Goal: Information Seeking & Learning: Learn about a topic

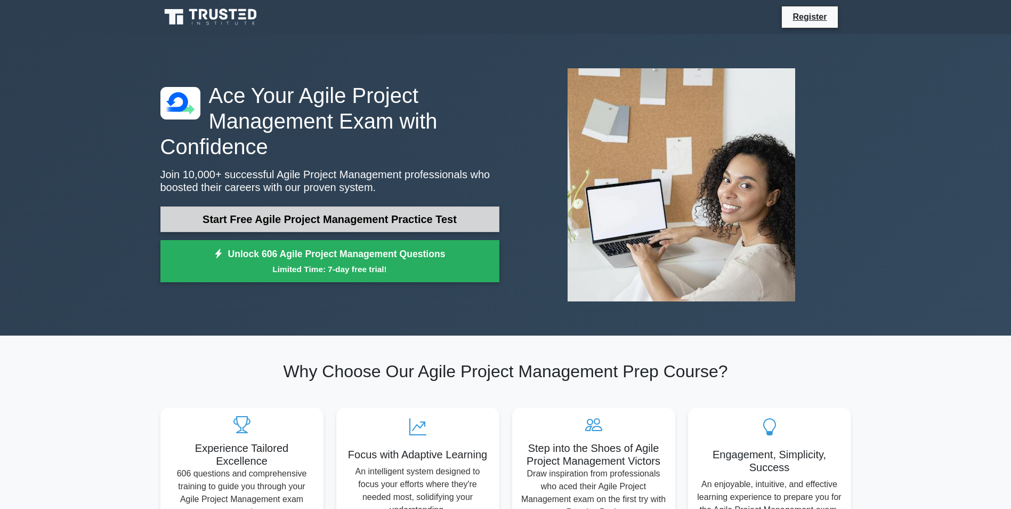
click at [436, 215] on link "Start Free Agile Project Management Practice Test" at bounding box center [329, 219] width 339 height 26
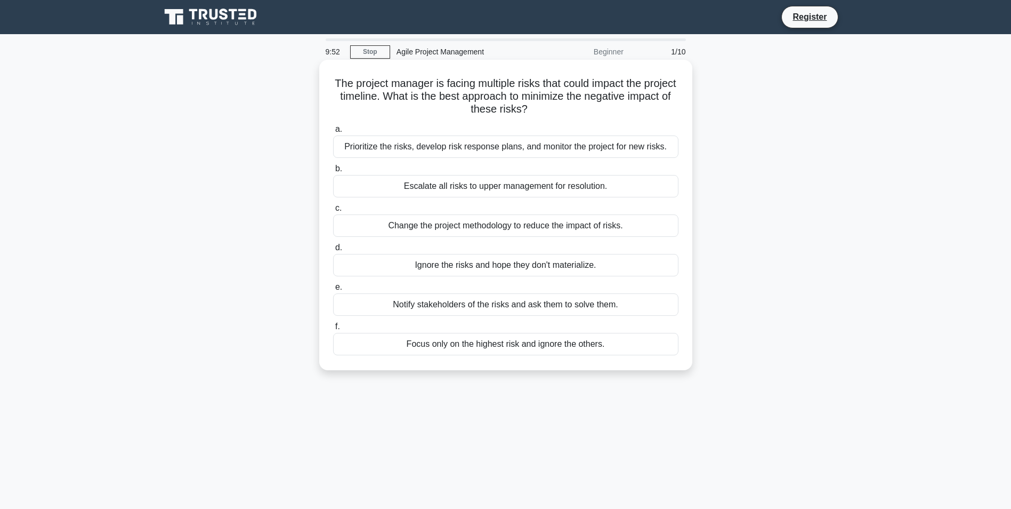
drag, startPoint x: 346, startPoint y: 83, endPoint x: 630, endPoint y: 351, distance: 390.4
click at [630, 351] on div "The project manager is facing multiple risks that could impact the project time…" at bounding box center [506, 215] width 365 height 302
copy div "The project manager is facing multiple risks that could impact the project time…"
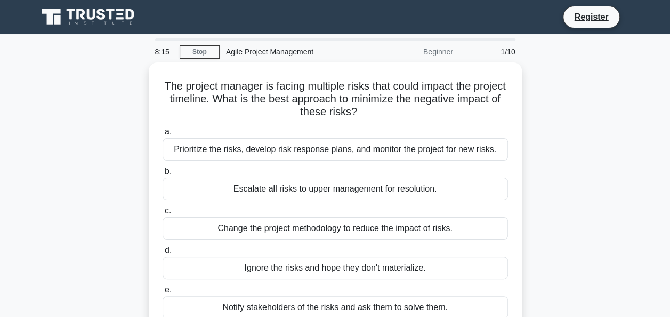
click at [593, 167] on div "The project manager is facing multiple risks that could impact the project time…" at bounding box center [335, 223] width 608 height 323
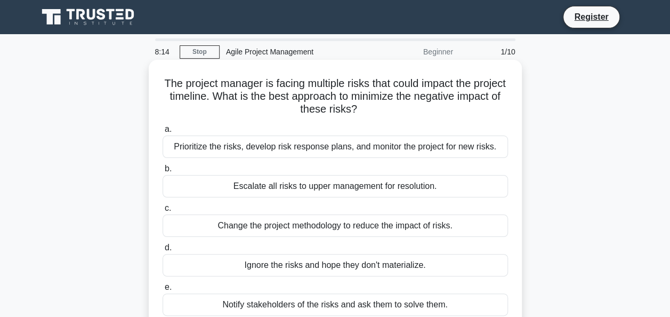
click at [261, 146] on div "Prioritize the risks, develop risk response plans, and monitor the project for …" at bounding box center [336, 146] width 346 height 22
click at [163, 133] on input "a. Prioritize the risks, develop risk response plans, and monitor the project f…" at bounding box center [163, 129] width 0 height 7
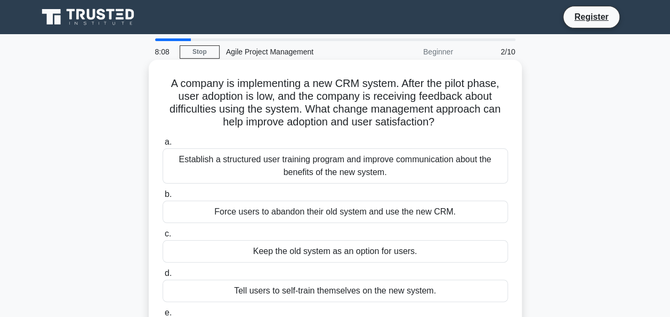
drag, startPoint x: 166, startPoint y: 84, endPoint x: 446, endPoint y: 125, distance: 282.4
click at [446, 125] on h5 "A company is implementing a new CRM system. After the pilot phase, user adoptio…" at bounding box center [336, 103] width 348 height 52
copy h5 "A company is implementing a new CRM system. After the pilot phase, user adoptio…"
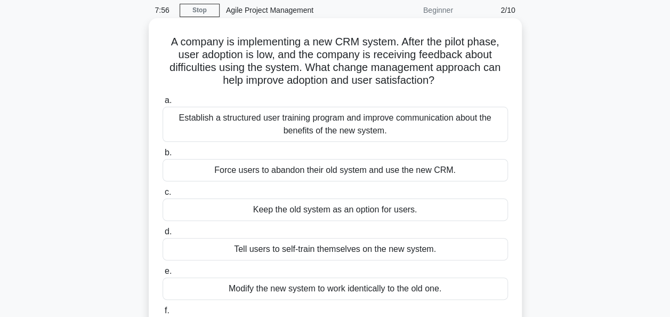
scroll to position [107, 0]
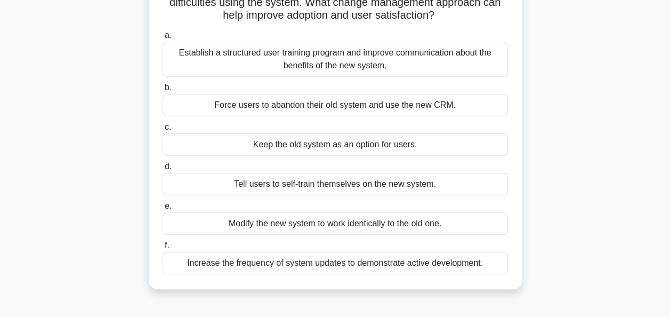
drag, startPoint x: 513, startPoint y: 270, endPoint x: 165, endPoint y: 41, distance: 416.7
click at [165, 41] on div "a. Establish a structured user training program and improve communication about…" at bounding box center [335, 152] width 358 height 250
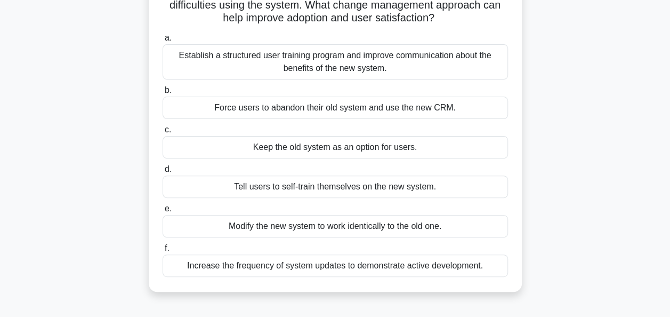
copy div "a. Establish a structured user training program and improve communication about…"
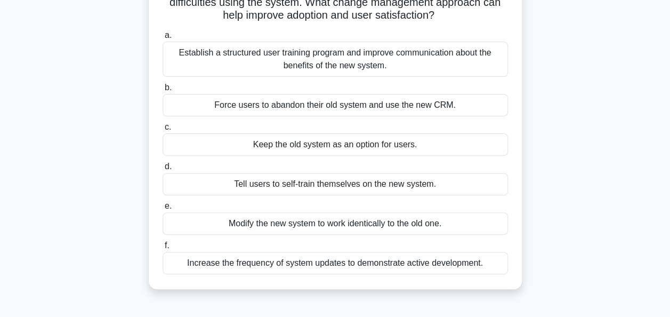
click at [505, 85] on label "b. Force users to abandon their old system and use the new CRM." at bounding box center [336, 98] width 346 height 35
click at [163, 85] on input "b. Force users to abandon their old system and use the new CRM." at bounding box center [163, 87] width 0 height 7
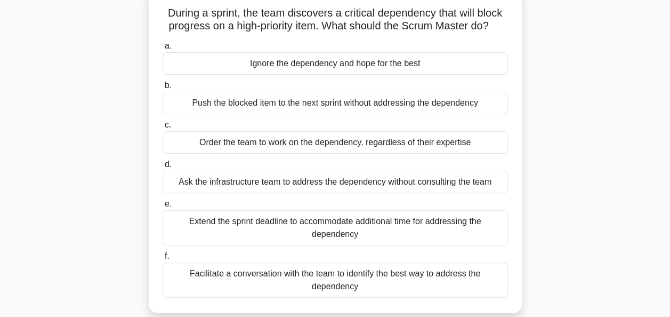
scroll to position [0, 0]
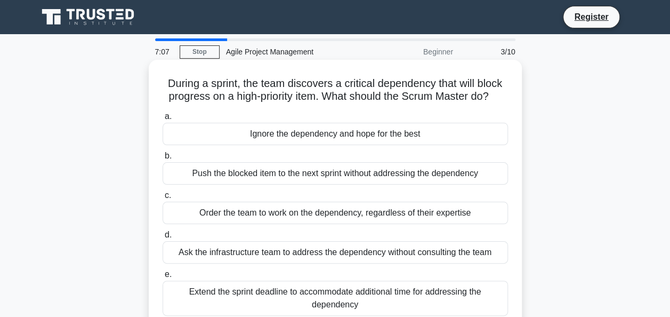
drag, startPoint x: 162, startPoint y: 84, endPoint x: 502, endPoint y: 106, distance: 341.4
click at [502, 106] on div "During a sprint, the team discovers a critical dependency that will block progr…" at bounding box center [335, 221] width 365 height 315
copy h5 "During a sprint, the team discovers a critical dependency that will block progr…"
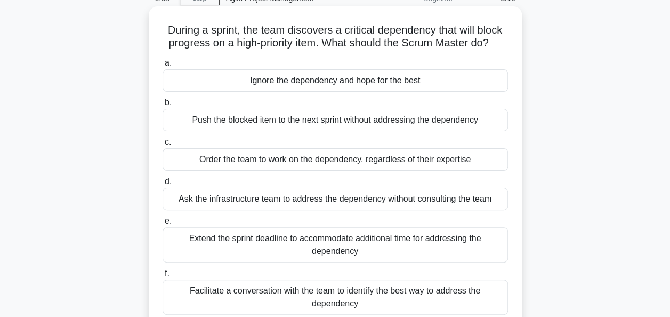
scroll to position [107, 0]
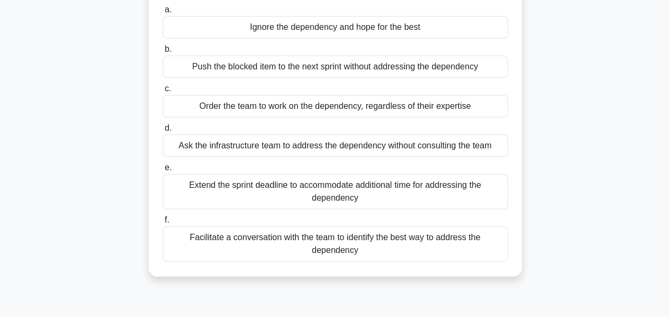
drag, startPoint x: 518, startPoint y: 255, endPoint x: 165, endPoint y: 17, distance: 425.6
click at [165, 17] on div "During a sprint, the team discovers a critical dependency that will block progr…" at bounding box center [335, 114] width 373 height 323
copy div "Ignore the dependency and hope for the best b. Push the blocked item to the nex…"
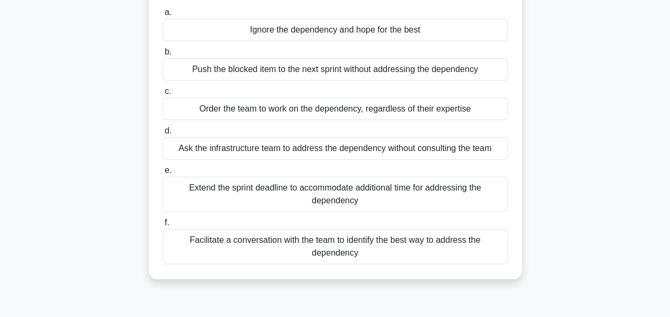
click at [592, 138] on div "During a sprint, the team discovers a critical dependency that will block progr…" at bounding box center [335, 124] width 608 height 336
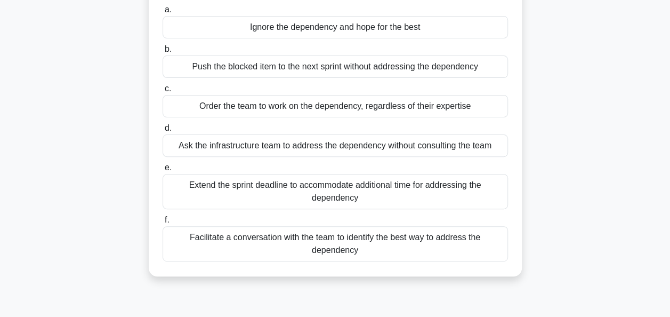
click at [404, 239] on div "Facilitate a conversation with the team to identify the best way to address the…" at bounding box center [336, 243] width 346 height 35
click at [163, 223] on input "f. Facilitate a conversation with the team to identify the best way to address …" at bounding box center [163, 219] width 0 height 7
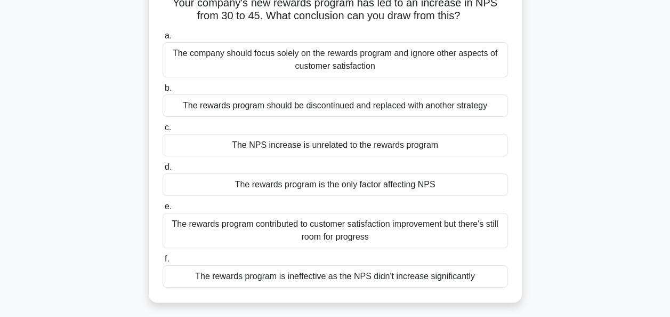
scroll to position [0, 0]
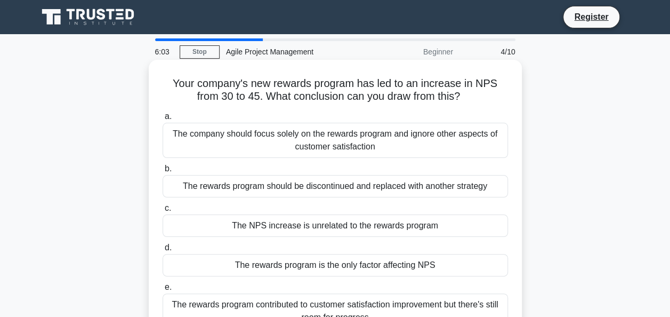
drag, startPoint x: 470, startPoint y: 94, endPoint x: 165, endPoint y: 87, distance: 305.1
click at [165, 87] on h5 "Your company's new rewards program has led to an increase in NPS from 30 to 45.…" at bounding box center [336, 90] width 348 height 27
copy h5 "Your company's new rewards program has led to an increase in NPS from 30 to 45.…"
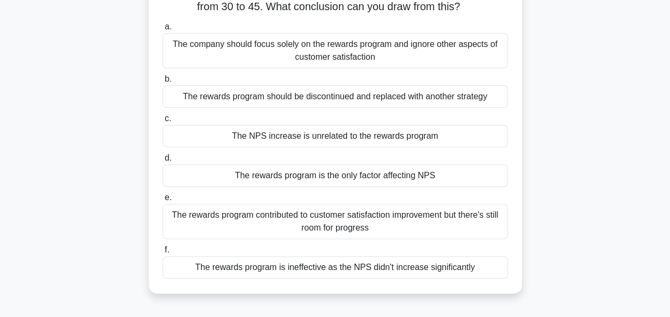
scroll to position [107, 0]
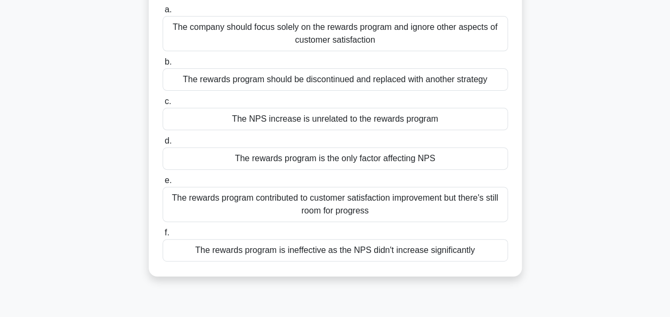
drag, startPoint x: 517, startPoint y: 247, endPoint x: 162, endPoint y: 17, distance: 423.1
click at [162, 17] on div "Your company's new rewards program has led to an increase in NPS from 30 to 45.…" at bounding box center [335, 114] width 365 height 315
copy div "a. The company should focus solely on the rewards program and ignore other aspe…"
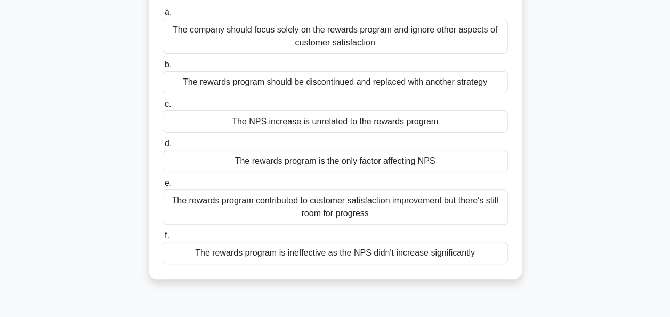
click at [572, 152] on div "Your company's new rewards program has led to an increase in NPS from 30 to 45.…" at bounding box center [335, 124] width 608 height 336
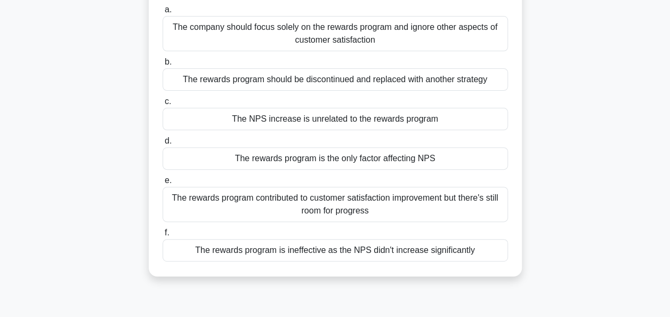
click at [419, 198] on div "The rewards program contributed to customer satisfaction improvement but there'…" at bounding box center [336, 204] width 346 height 35
click at [163, 184] on input "e. The rewards program contributed to customer satisfaction improvement but the…" at bounding box center [163, 180] width 0 height 7
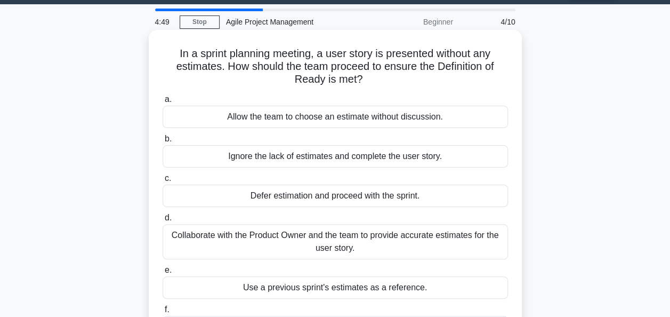
scroll to position [0, 0]
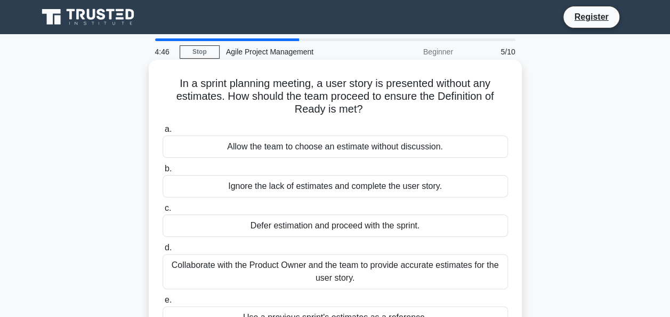
drag, startPoint x: 368, startPoint y: 108, endPoint x: 170, endPoint y: 84, distance: 199.3
click at [170, 84] on h5 "In a sprint planning meeting, a user story is presented without any estimates. …" at bounding box center [336, 96] width 348 height 39
copy h5 "In a sprint planning meeting, a user story is presented without any estimates. …"
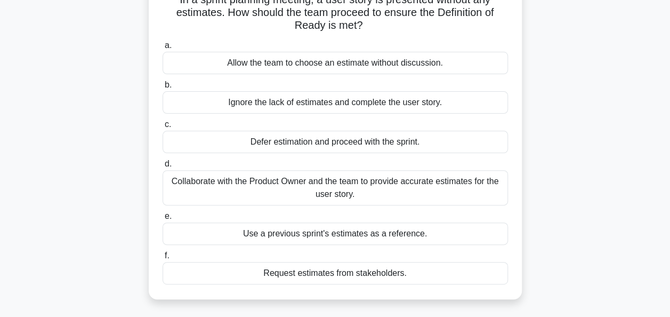
scroll to position [107, 0]
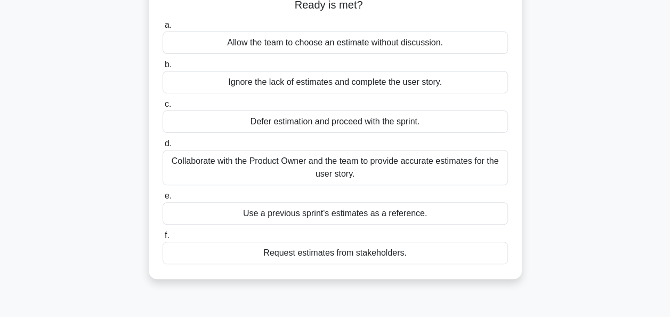
click at [536, 246] on div "In a sprint planning meeting, a user story is presented without any estimates. …" at bounding box center [335, 124] width 608 height 336
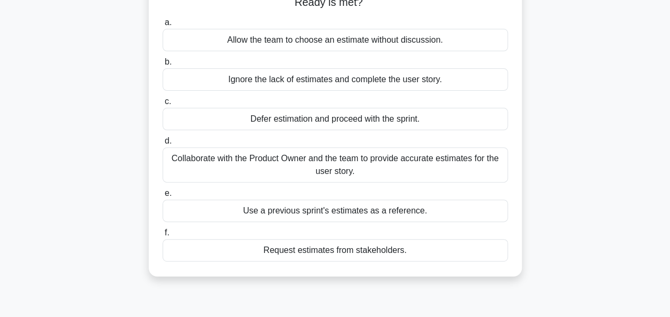
drag, startPoint x: 513, startPoint y: 251, endPoint x: 166, endPoint y: 27, distance: 412.3
click at [166, 27] on div "a. Allow the team to choose an estimate without discussion. b. Ignore the lack …" at bounding box center [335, 139] width 358 height 250
copy div "a. Allow the team to choose an estimate without discussion. b. Ignore the lack …"
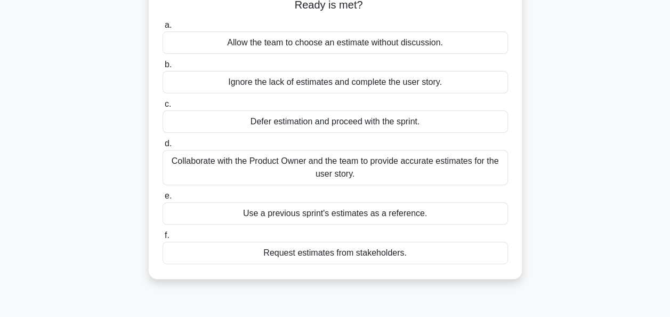
click at [584, 168] on div "In a sprint planning meeting, a user story is presented without any estimates. …" at bounding box center [335, 124] width 608 height 336
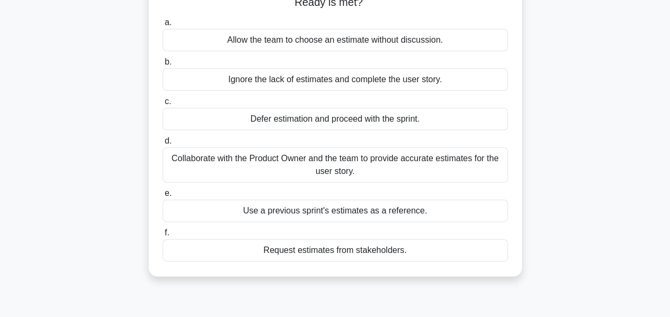
click at [355, 160] on div "Collaborate with the Product Owner and the team to provide accurate estimates f…" at bounding box center [336, 164] width 346 height 35
click at [163, 144] on input "d. Collaborate with the Product Owner and the team to provide accurate estimate…" at bounding box center [163, 141] width 0 height 7
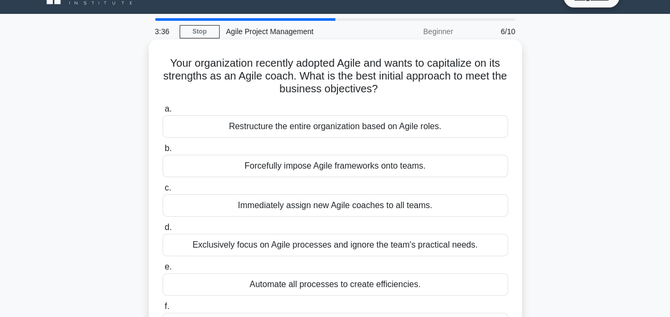
scroll to position [0, 0]
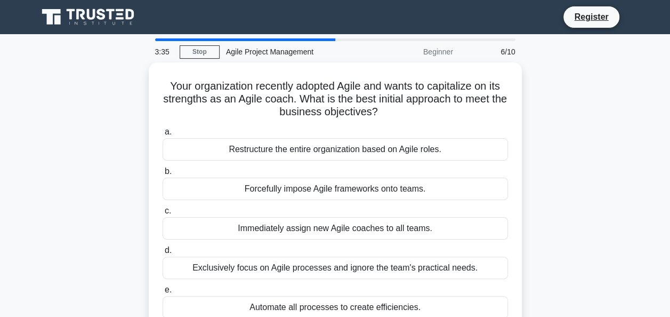
drag, startPoint x: 392, startPoint y: 109, endPoint x: 146, endPoint y: 85, distance: 247.0
click at [146, 85] on div "Your organization recently adopted Agile and wants to capitalize on its strengt…" at bounding box center [335, 230] width 608 height 336
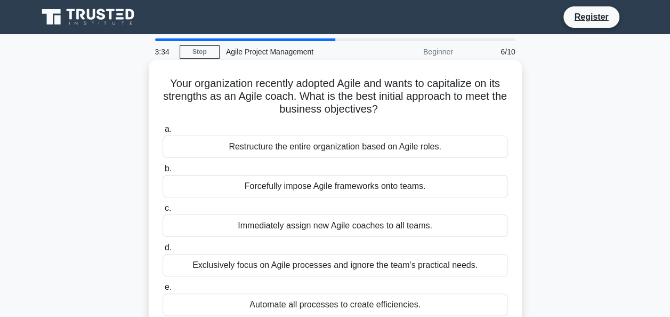
copy h5 "Your organization recently adopted Agile and wants to capitalize on its strengt…"
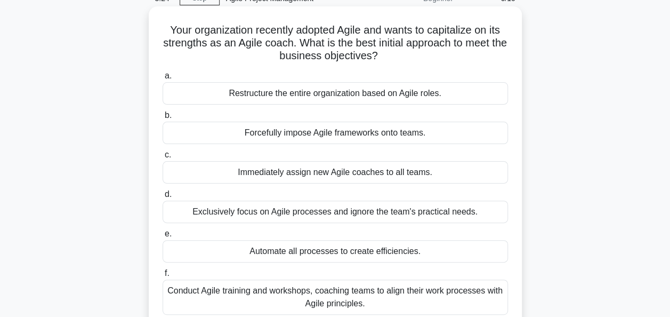
scroll to position [107, 0]
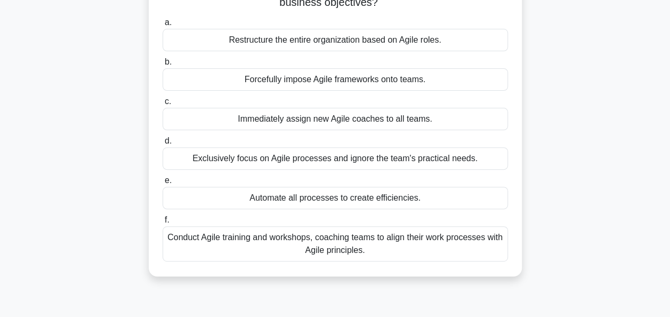
drag, startPoint x: 516, startPoint y: 259, endPoint x: 165, endPoint y: 28, distance: 419.8
click at [165, 28] on div "Your organization recently adopted Agile and wants to capitalize on its strengt…" at bounding box center [335, 114] width 365 height 315
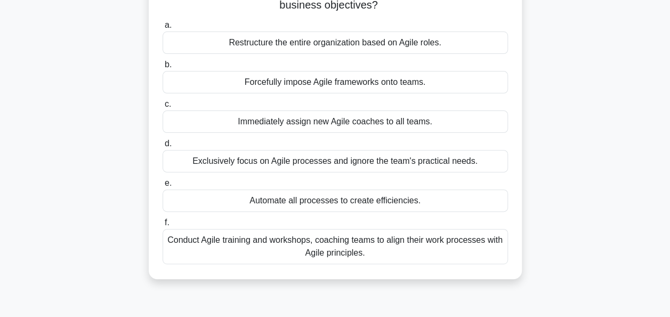
click at [506, 284] on div "Your organization recently adopted Agile and wants to capitalize on its strengt…" at bounding box center [335, 124] width 608 height 336
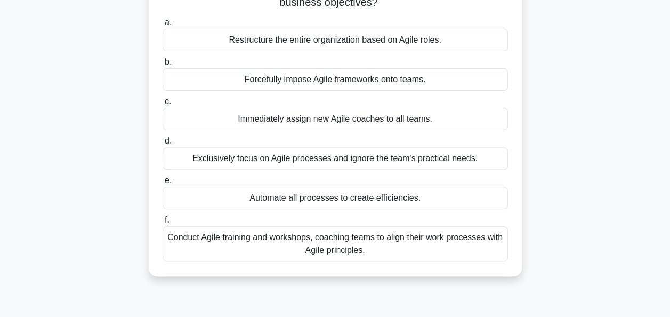
click at [453, 240] on div "Conduct Agile training and workshops, coaching teams to align their work proces…" at bounding box center [336, 243] width 346 height 35
click at [163, 223] on input "f. Conduct Agile training and workshops, coaching teams to align their work pro…" at bounding box center [163, 219] width 0 height 7
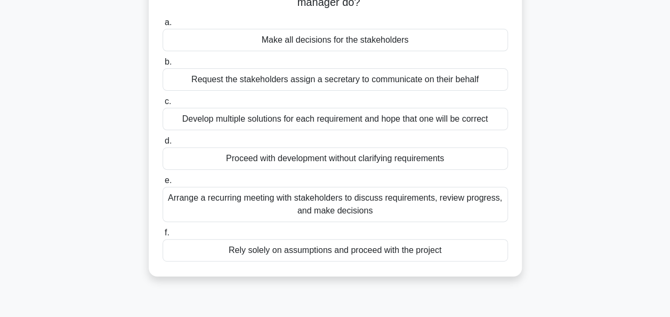
scroll to position [0, 0]
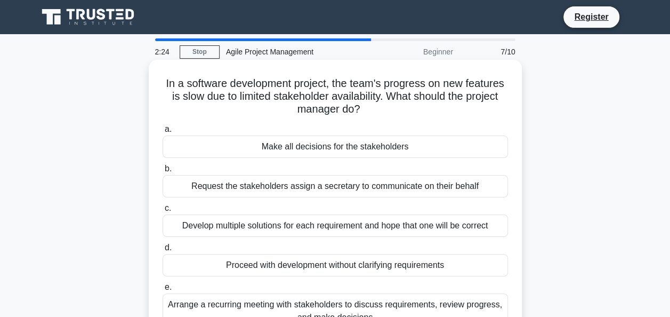
drag, startPoint x: 371, startPoint y: 108, endPoint x: 162, endPoint y: 86, distance: 209.6
click at [162, 86] on h5 "In a software development project, the team's progress on new features is slow …" at bounding box center [336, 96] width 348 height 39
click at [447, 117] on div "In a software development project, the team's progress on new features is slow …" at bounding box center [335, 221] width 365 height 315
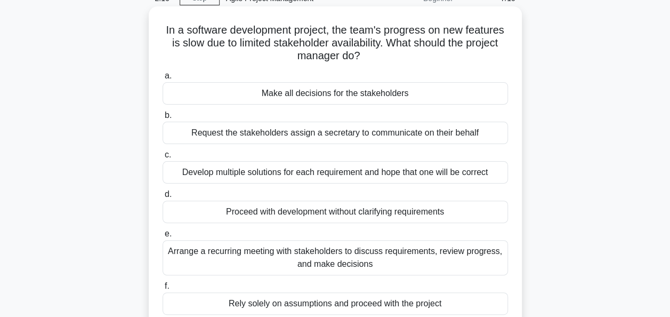
scroll to position [107, 0]
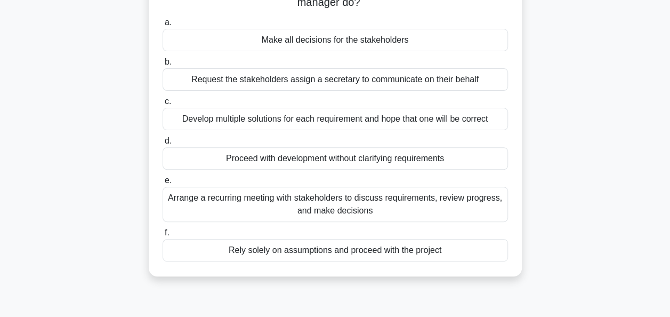
drag, startPoint x: 511, startPoint y: 247, endPoint x: 164, endPoint y: 27, distance: 411.4
click at [164, 27] on div "a. Make all decisions for the stakeholders b. Request the stakeholders assign a…" at bounding box center [335, 139] width 358 height 250
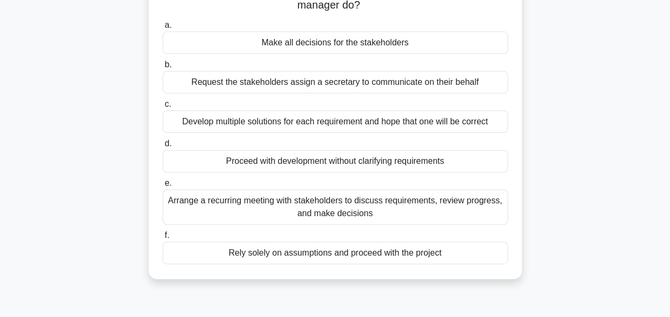
drag, startPoint x: 583, startPoint y: 208, endPoint x: 560, endPoint y: 206, distance: 23.1
click at [583, 208] on div "In a software development project, the team's progress on new features is slow …" at bounding box center [335, 124] width 608 height 336
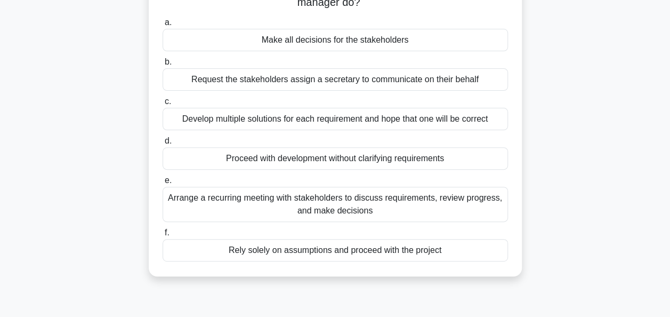
click at [331, 194] on div "Arrange a recurring meeting with stakeholders to discuss requirements, review p…" at bounding box center [336, 204] width 346 height 35
click at [163, 184] on input "e. Arrange a recurring meeting with stakeholders to discuss requirements, revie…" at bounding box center [163, 180] width 0 height 7
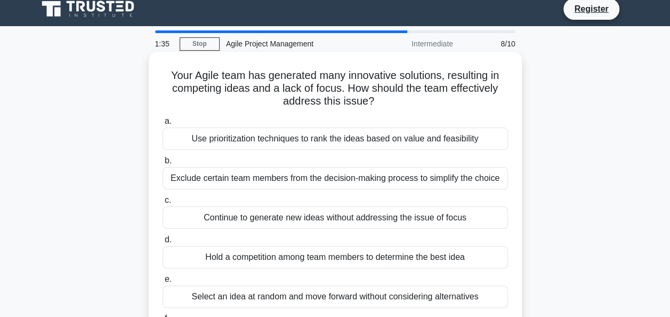
scroll to position [0, 0]
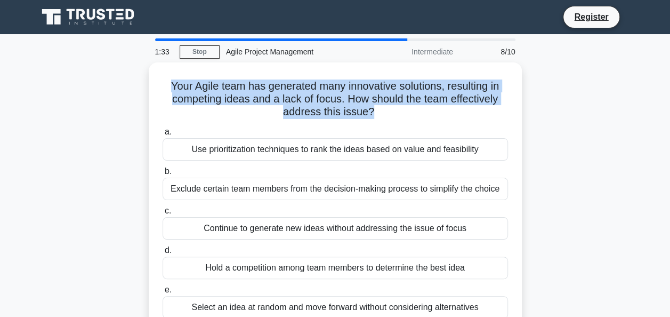
drag, startPoint x: 373, startPoint y: 110, endPoint x: 142, endPoint y: 86, distance: 232.1
click at [142, 86] on div "Your Agile team has generated many innovative solutions, resulting in competing…" at bounding box center [335, 223] width 608 height 323
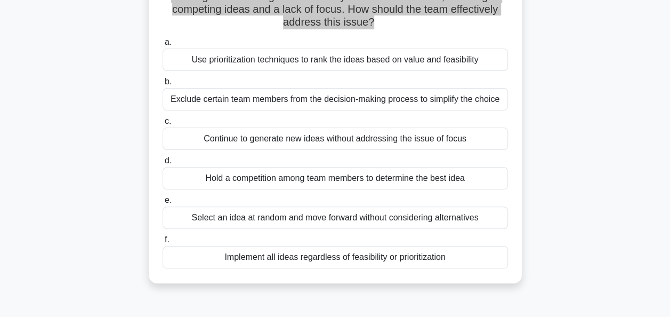
scroll to position [107, 0]
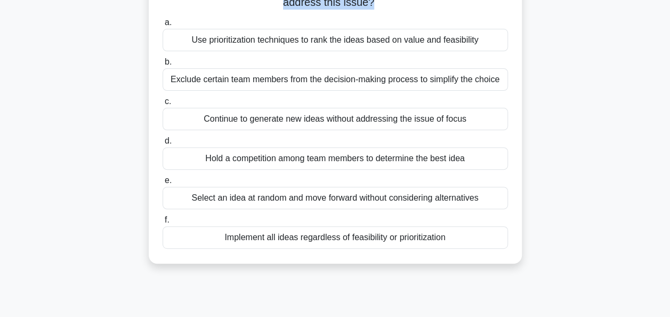
drag, startPoint x: 515, startPoint y: 244, endPoint x: 165, endPoint y: 28, distance: 411.3
click at [165, 28] on div "Your Agile team has generated many innovative solutions, resulting in competing…" at bounding box center [335, 108] width 365 height 302
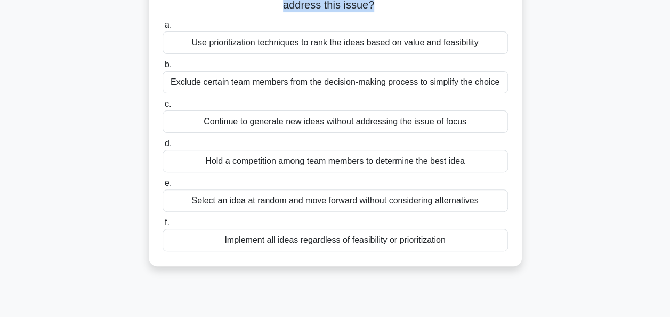
click at [583, 150] on div "Your Agile team has generated many innovative solutions, resulting in competing…" at bounding box center [335, 117] width 608 height 323
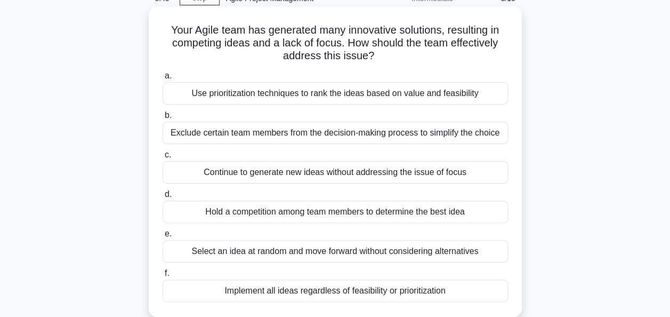
click at [378, 93] on div "Use prioritization techniques to rank the ideas based on value and feasibility" at bounding box center [336, 93] width 346 height 22
click at [163, 79] on input "a. Use prioritization techniques to rank the ideas based on value and feasibili…" at bounding box center [163, 76] width 0 height 7
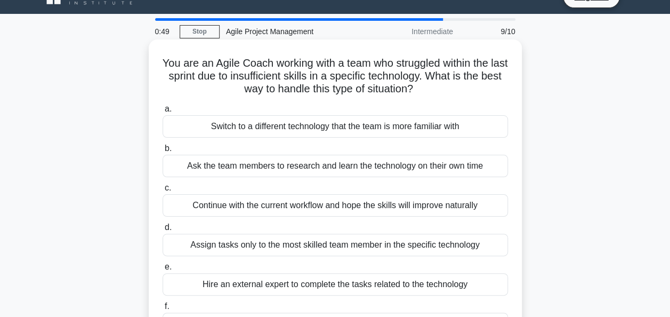
scroll to position [0, 0]
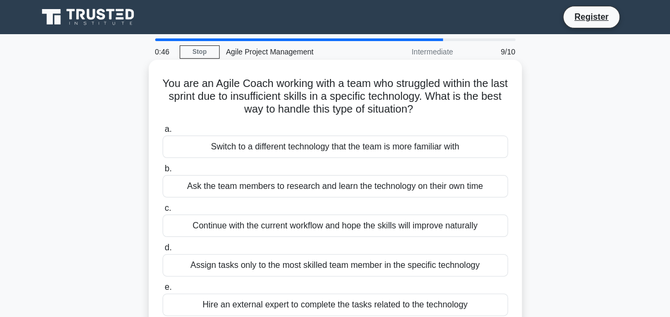
drag, startPoint x: 237, startPoint y: 94, endPoint x: 452, endPoint y: 113, distance: 216.3
click at [452, 113] on h5 "You are an Agile Coach working with a team who struggled within the last sprint…" at bounding box center [336, 96] width 348 height 39
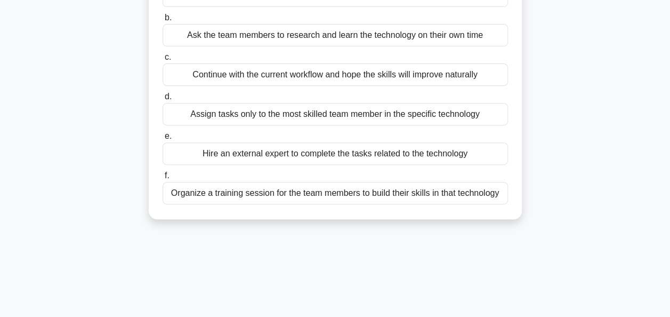
scroll to position [100, 0]
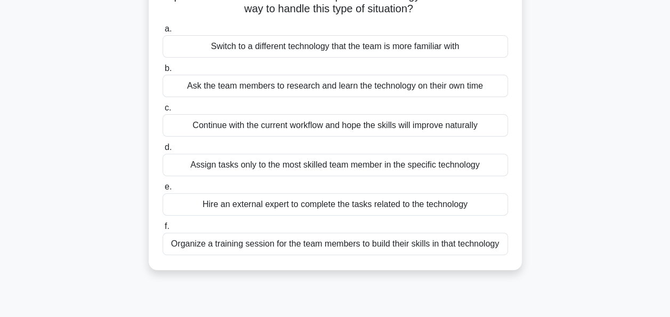
drag, startPoint x: 515, startPoint y: 188, endPoint x: 163, endPoint y: 31, distance: 385.0
click at [163, 31] on div "You are an Agile Coach working with a team who struggled within the last sprint…" at bounding box center [335, 115] width 365 height 302
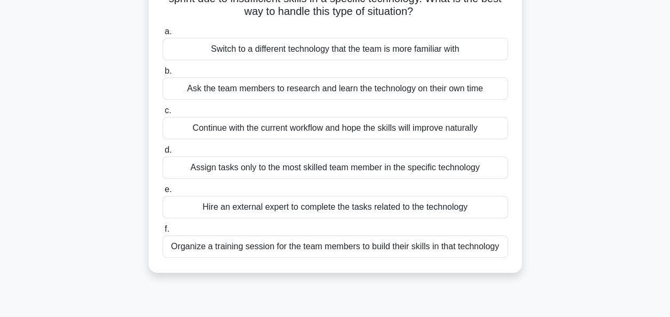
click at [594, 228] on div "You are an Agile Coach working with a team who struggled within the last sprint…" at bounding box center [335, 123] width 608 height 323
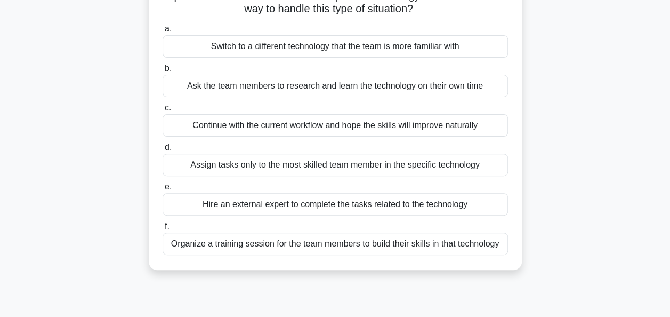
click at [336, 241] on div "Organize a training session for the team members to build their skills in that …" at bounding box center [336, 243] width 346 height 22
click at [163, 230] on input "f. Organize a training session for the team members to build their skills in th…" at bounding box center [163, 226] width 0 height 7
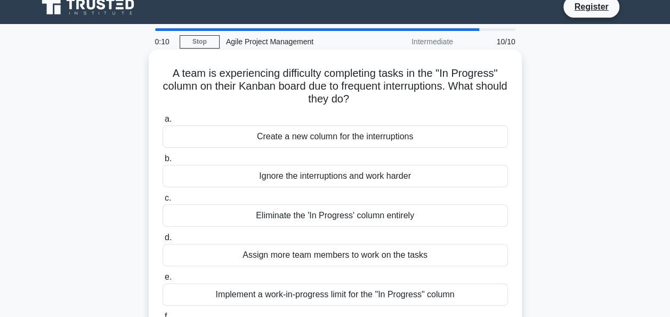
scroll to position [0, 0]
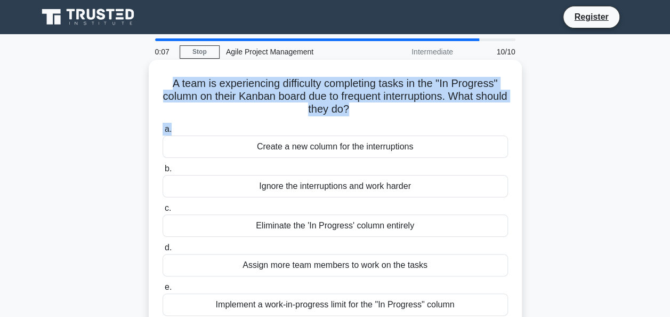
drag, startPoint x: 164, startPoint y: 89, endPoint x: 378, endPoint y: 122, distance: 216.9
click at [378, 122] on div "A team is experiencing difficulty completing tasks in the "In Progress" column …" at bounding box center [335, 215] width 365 height 302
drag, startPoint x: 378, startPoint y: 122, endPoint x: 369, endPoint y: 114, distance: 11.7
click at [362, 114] on icon ".spinner_0XTQ{transform-origin:center;animation:spinner_y6GP .75s linear infini…" at bounding box center [355, 109] width 13 height 13
click at [214, 86] on h5 "A team is experiencing difficulty completing tasks in the "In Progress" column …" at bounding box center [336, 96] width 348 height 39
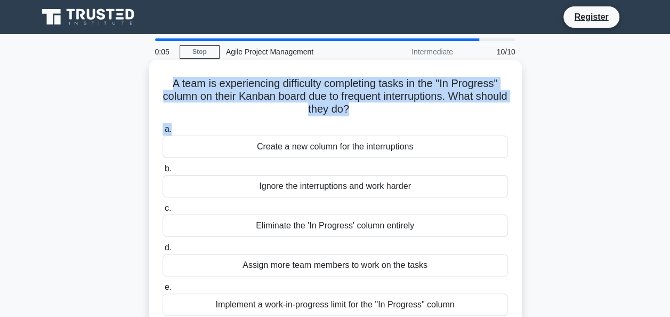
click at [165, 83] on h5 "A team is experiencing difficulty completing tasks in the "In Progress" column …" at bounding box center [336, 96] width 348 height 39
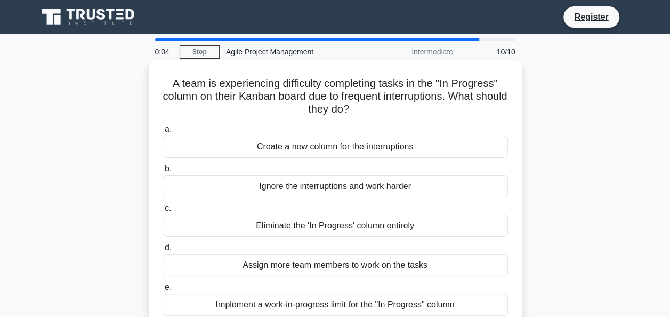
drag, startPoint x: 168, startPoint y: 84, endPoint x: 383, endPoint y: 108, distance: 216.2
click at [383, 108] on h5 "A team is experiencing difficulty completing tasks in the "In Progress" column …" at bounding box center [336, 96] width 348 height 39
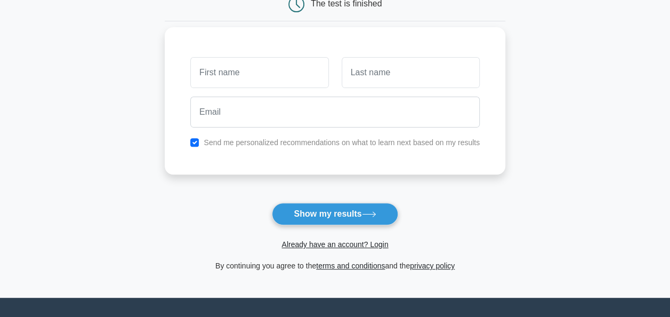
scroll to position [107, 0]
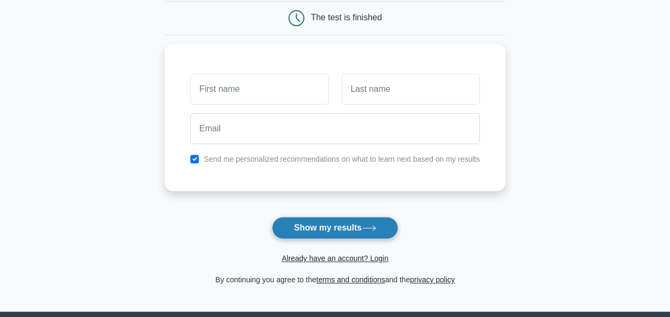
click at [316, 220] on button "Show my results" at bounding box center [335, 227] width 126 height 22
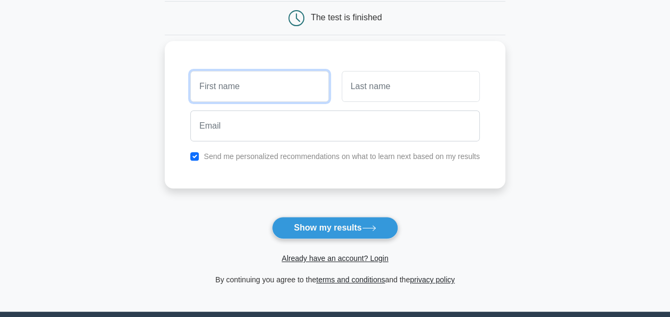
click at [279, 87] on input "text" at bounding box center [259, 86] width 138 height 31
type input "Phong"
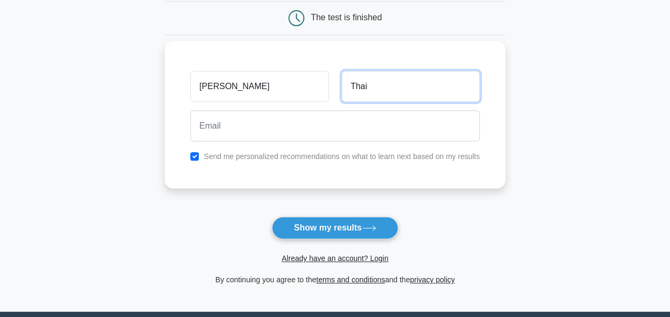
type input "Thai"
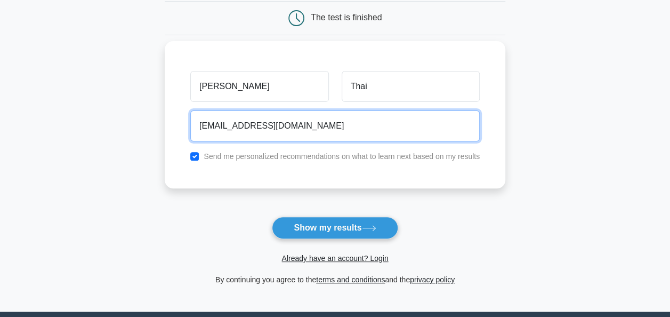
type input "quoc_phong_1994@yahoo.com.vn"
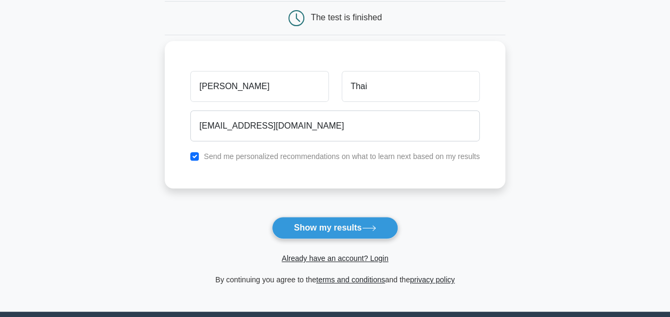
click at [304, 156] on label "Send me personalized recommendations on what to learn next based on my results" at bounding box center [342, 156] width 276 height 9
click at [201, 158] on div "Send me personalized recommendations on what to learn next based on my results" at bounding box center [335, 156] width 302 height 13
click at [196, 156] on input "checkbox" at bounding box center [194, 156] width 9 height 9
checkbox input "false"
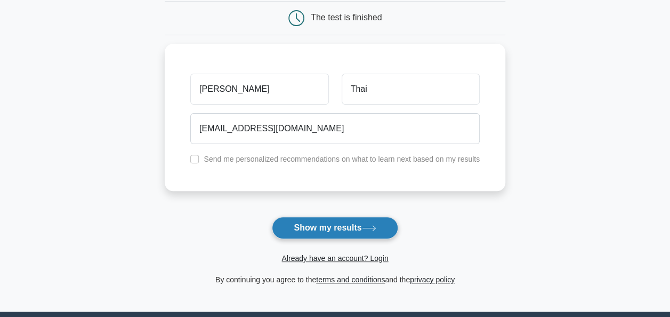
click at [321, 219] on button "Show my results" at bounding box center [335, 227] width 126 height 22
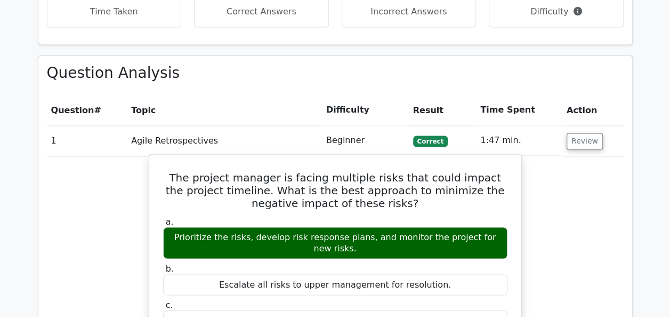
scroll to position [794, 0]
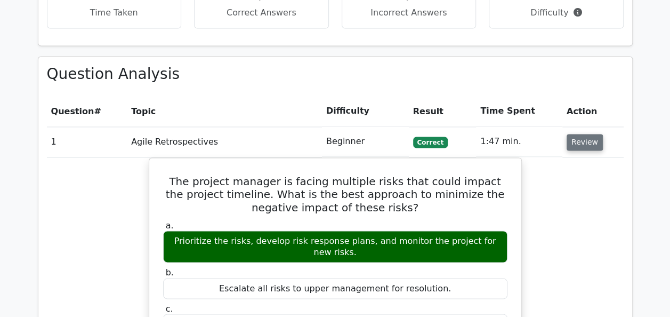
click at [584, 134] on button "Review" at bounding box center [585, 142] width 36 height 17
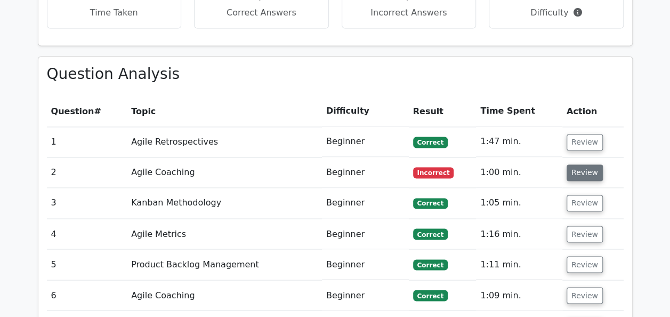
click at [571, 164] on button "Review" at bounding box center [585, 172] width 36 height 17
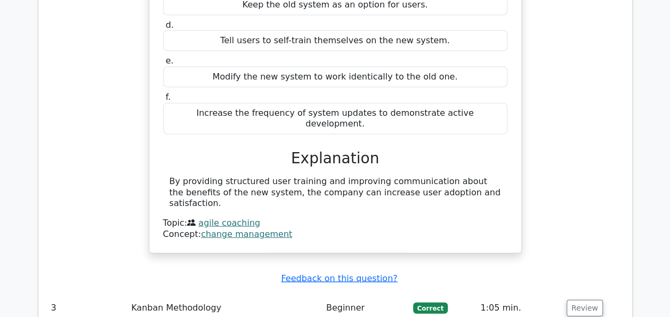
scroll to position [1168, 0]
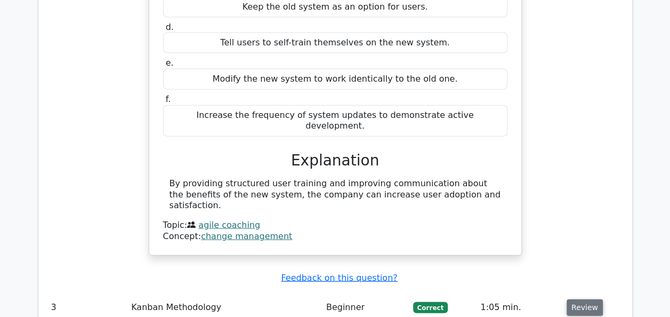
click at [579, 299] on button "Review" at bounding box center [585, 307] width 36 height 17
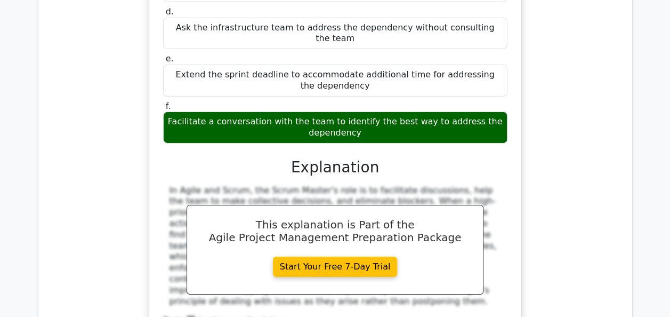
scroll to position [1754, 0]
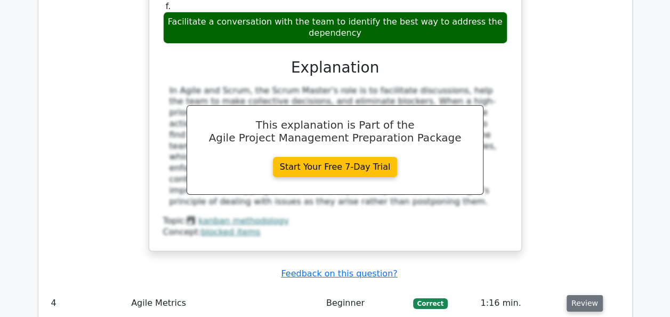
click at [585, 295] on button "Review" at bounding box center [585, 303] width 36 height 17
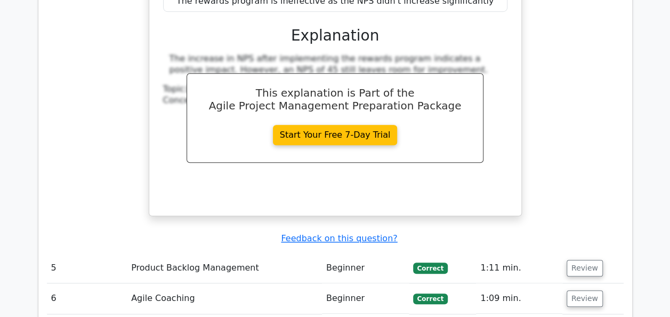
scroll to position [2394, 0]
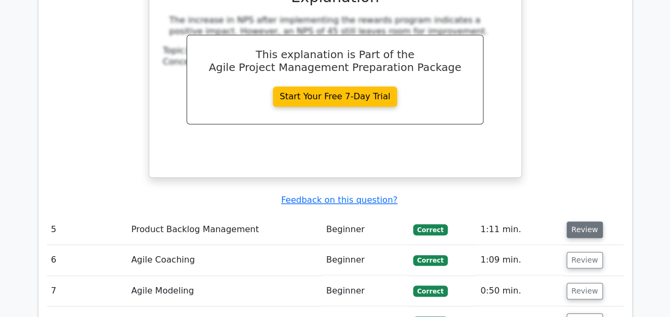
click at [582, 221] on button "Review" at bounding box center [585, 229] width 36 height 17
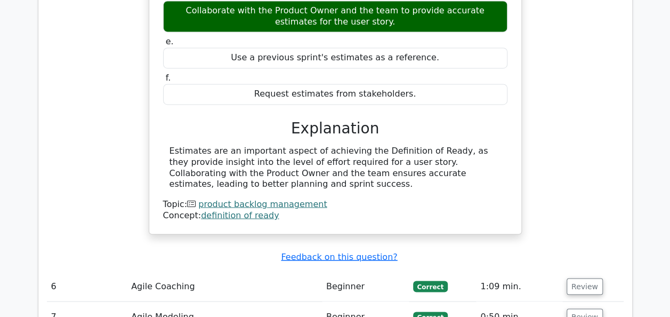
scroll to position [2821, 0]
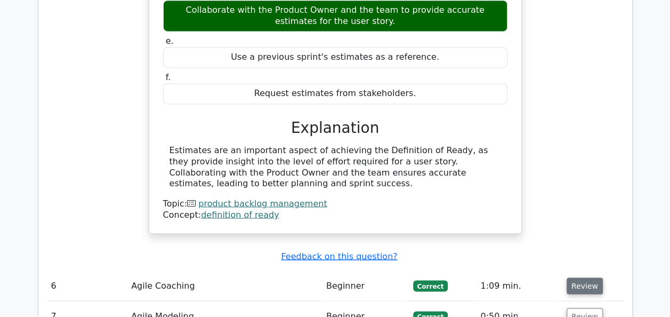
click at [577, 277] on button "Review" at bounding box center [585, 285] width 36 height 17
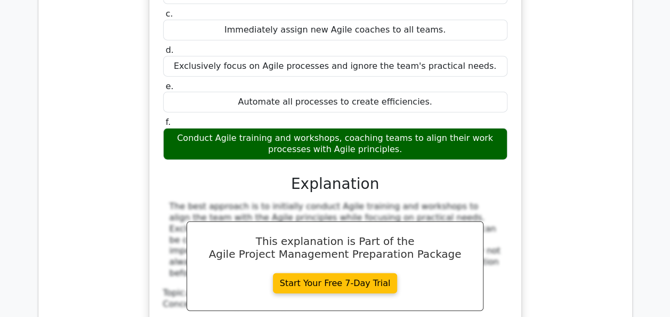
scroll to position [3354, 0]
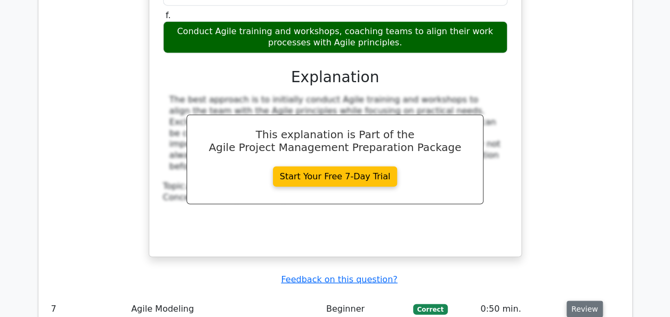
click at [587, 301] on button "Review" at bounding box center [585, 309] width 36 height 17
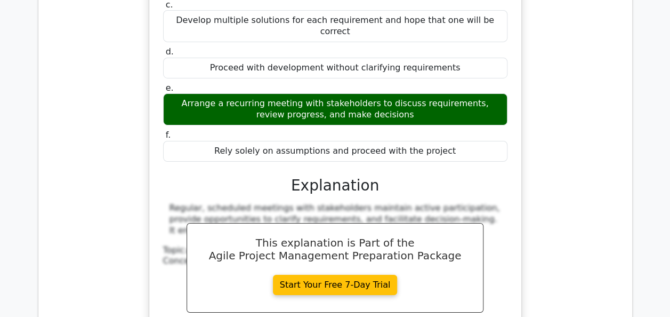
scroll to position [3887, 0]
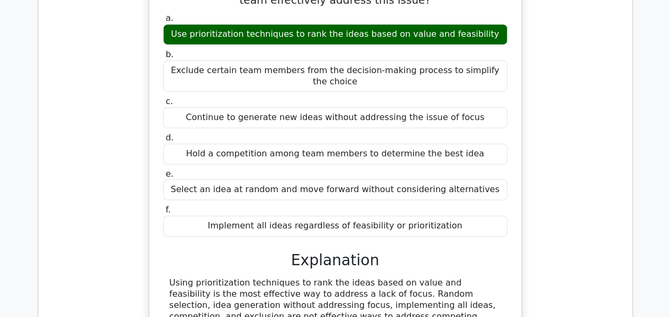
scroll to position [4314, 0]
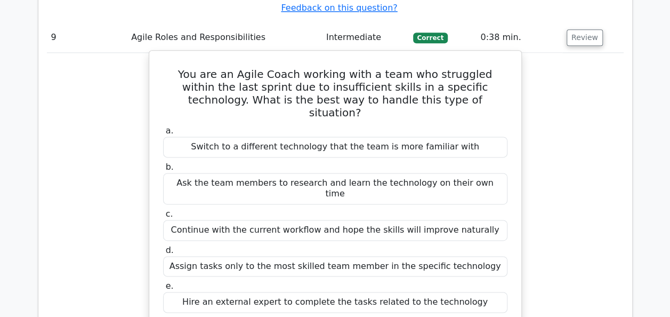
scroll to position [4580, 0]
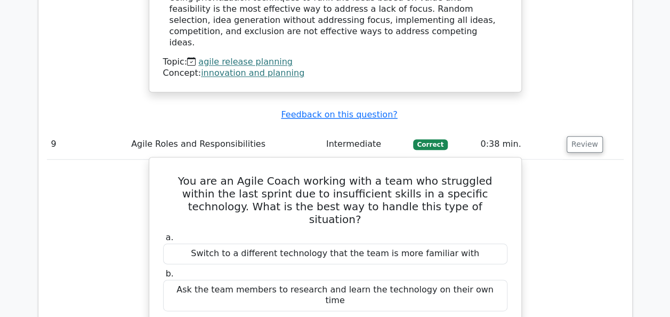
drag, startPoint x: 511, startPoint y: 267, endPoint x: 160, endPoint y: 58, distance: 408.4
copy div "a. Switch to a different technology that the team is more familiar with b. Ask …"
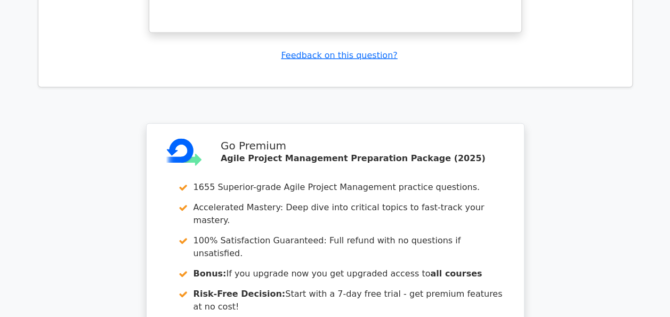
scroll to position [5270, 0]
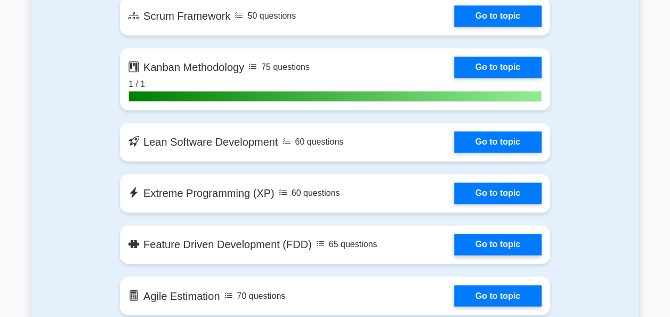
scroll to position [693, 0]
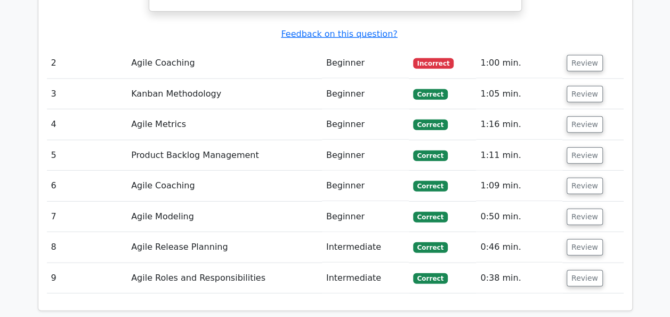
scroll to position [1655, 0]
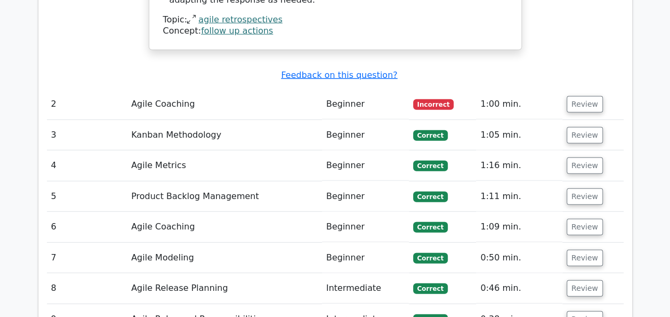
scroll to position [1173, 0]
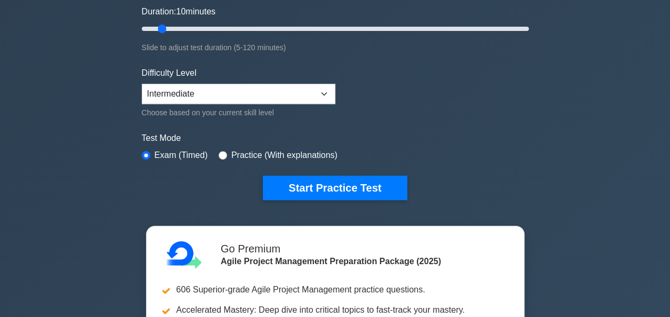
scroll to position [213, 0]
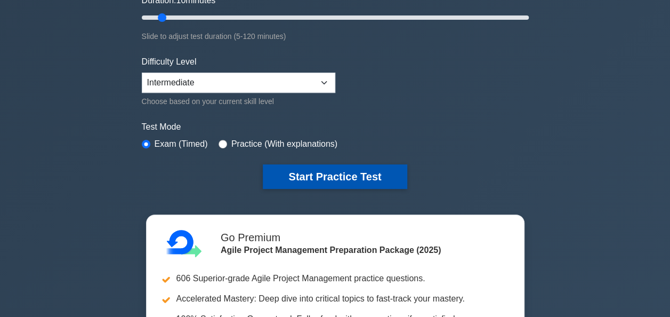
click at [326, 168] on button "Start Practice Test" at bounding box center [335, 176] width 144 height 25
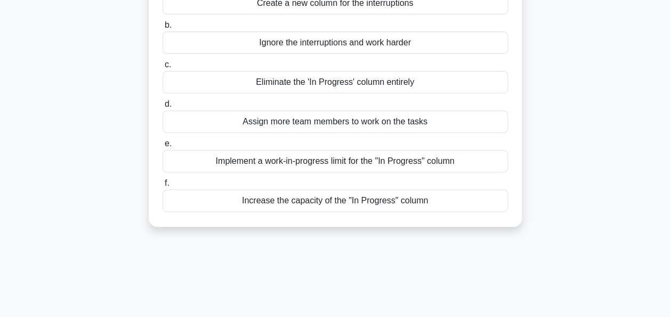
scroll to position [160, 0]
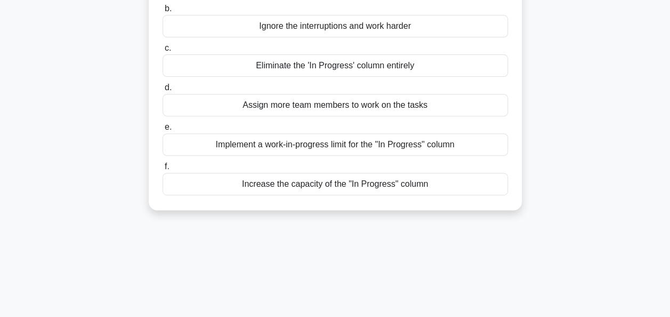
click at [339, 145] on div "Implement a work-in-progress limit for the "In Progress" column" at bounding box center [336, 144] width 346 height 22
click at [163, 131] on input "e. Implement a work-in-progress limit for the "In Progress" column" at bounding box center [163, 127] width 0 height 7
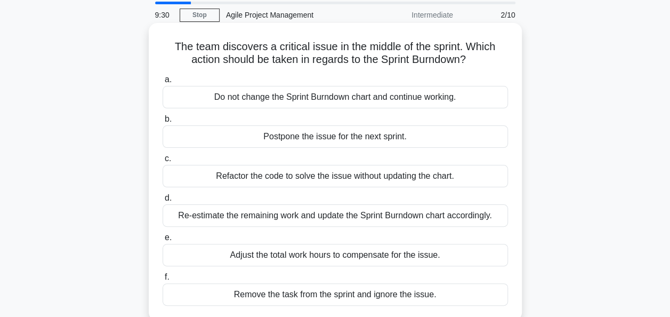
scroll to position [53, 0]
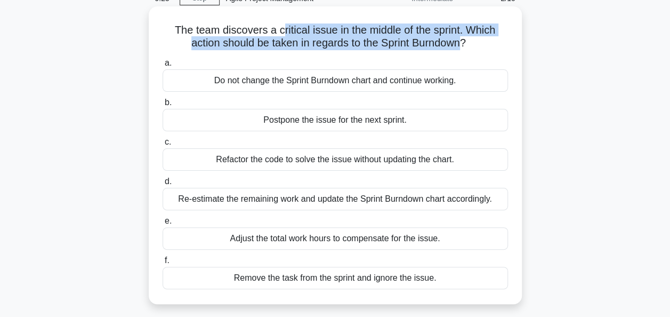
drag, startPoint x: 465, startPoint y: 46, endPoint x: 280, endPoint y: 35, distance: 185.3
click at [280, 35] on h5 "The team discovers a critical issue in the middle of the sprint. Which action s…" at bounding box center [336, 36] width 348 height 27
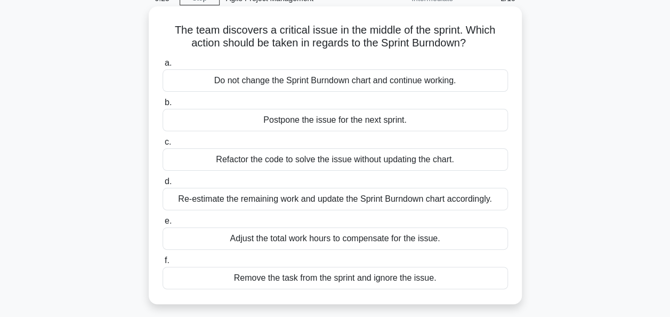
click at [492, 47] on h5 "The team discovers a critical issue in the middle of the sprint. Which action s…" at bounding box center [336, 36] width 348 height 27
drag, startPoint x: 478, startPoint y: 45, endPoint x: 173, endPoint y: 35, distance: 305.2
click at [173, 35] on h5 "The team discovers a critical issue in the middle of the sprint. Which action s…" at bounding box center [336, 36] width 348 height 27
copy h5 "The team discovers a critical issue in the middle of the sprint. Which action s…"
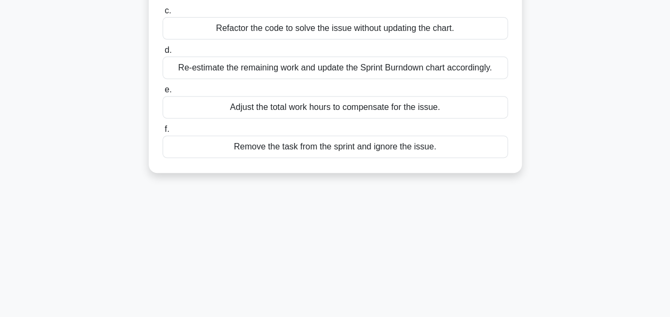
scroll to position [0, 0]
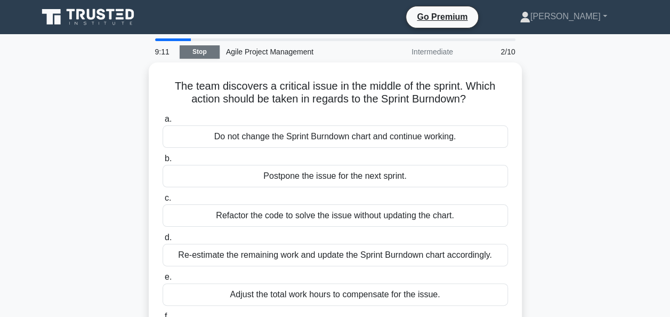
click at [206, 51] on link "Stop" at bounding box center [200, 51] width 40 height 13
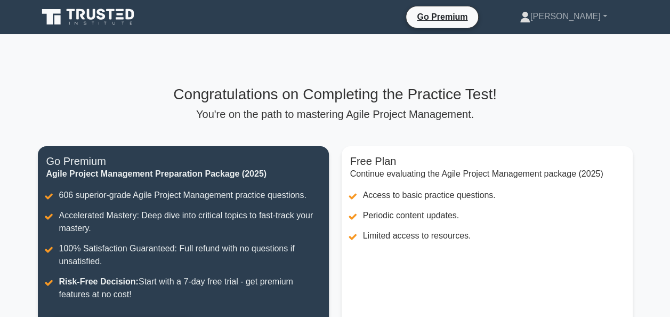
scroll to position [221, 0]
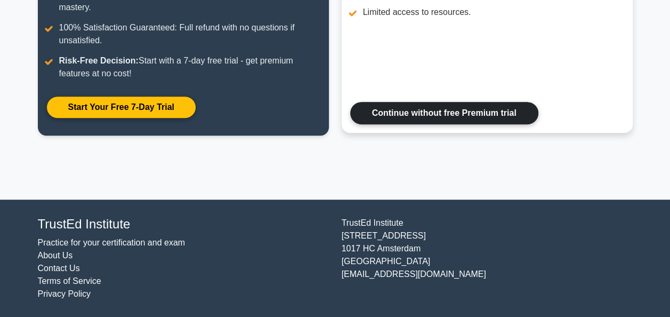
click at [463, 113] on link "Continue without free Premium trial" at bounding box center [444, 113] width 188 height 22
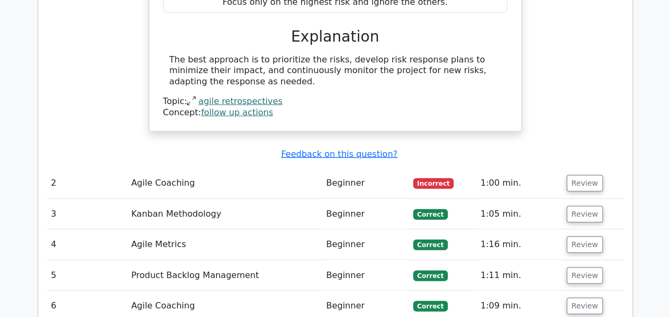
scroll to position [1173, 0]
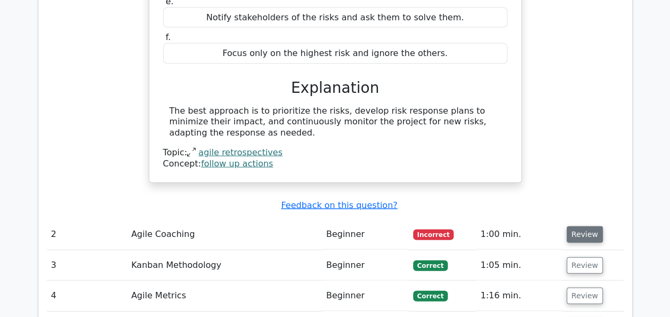
click at [580, 226] on button "Review" at bounding box center [585, 234] width 36 height 17
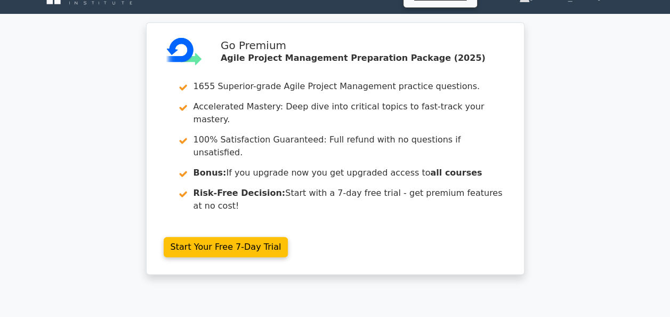
scroll to position [0, 0]
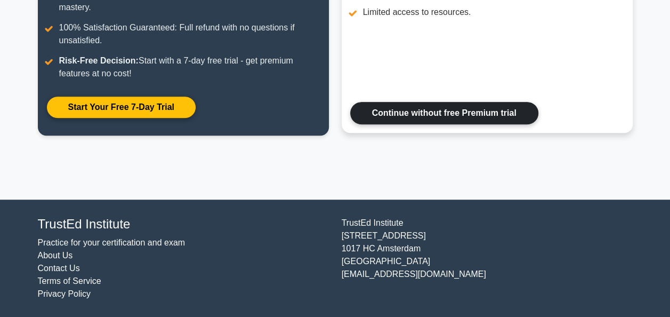
click at [466, 106] on link "Continue without free Premium trial" at bounding box center [444, 113] width 188 height 22
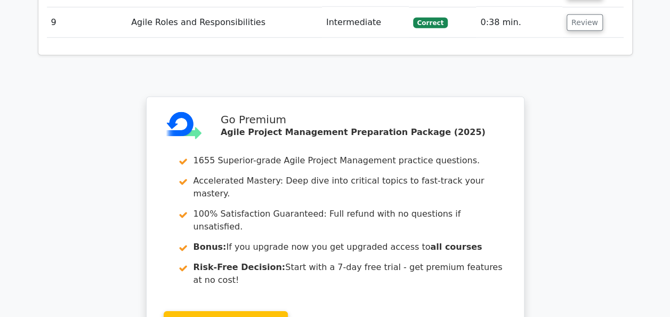
scroll to position [1754, 0]
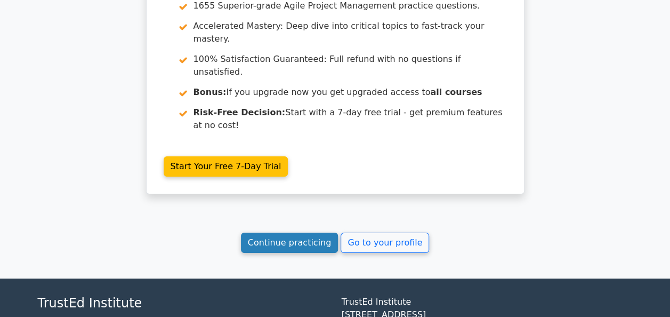
click at [306, 232] on link "Continue practicing" at bounding box center [290, 242] width 98 height 20
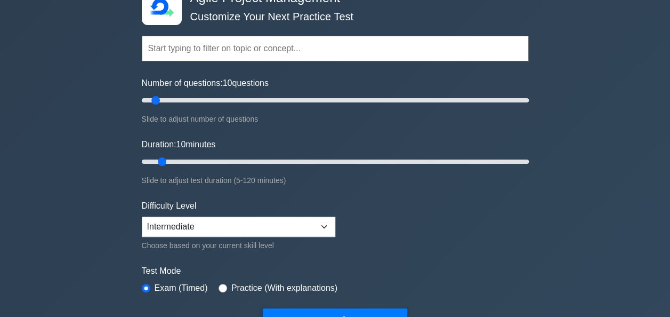
scroll to position [107, 0]
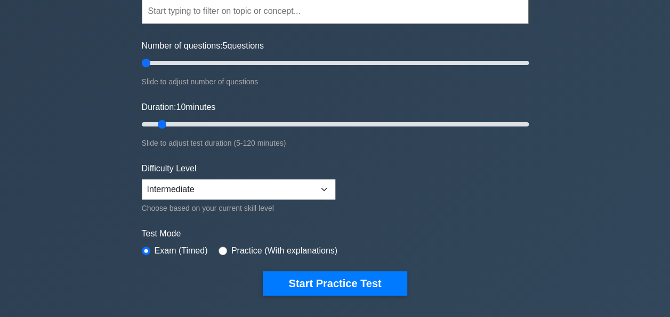
drag, startPoint x: 156, startPoint y: 62, endPoint x: 141, endPoint y: 62, distance: 14.9
type input "5"
click at [142, 62] on input "Number of questions: 5 questions" at bounding box center [335, 63] width 387 height 13
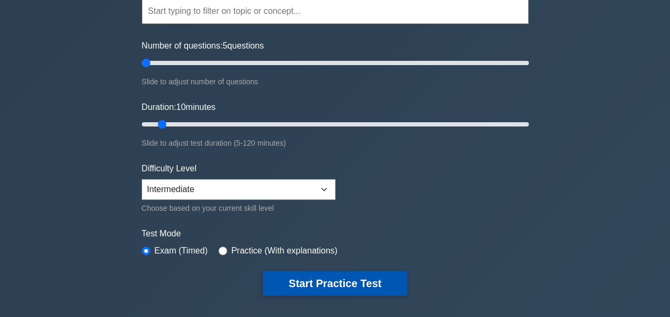
click at [298, 283] on button "Start Practice Test" at bounding box center [335, 283] width 144 height 25
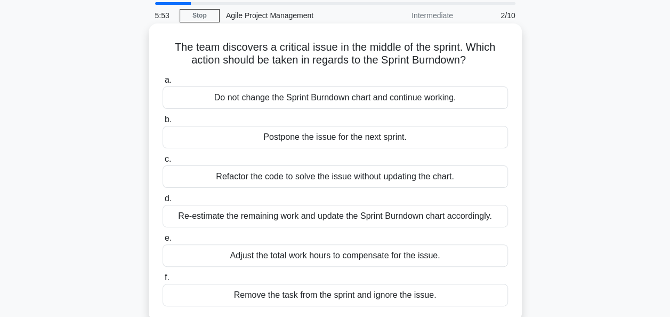
scroll to position [53, 0]
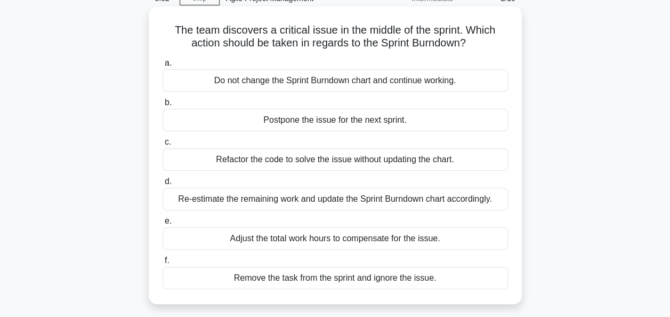
click at [311, 197] on div "Re-estimate the remaining work and update the Sprint Burndown chart accordingly." at bounding box center [336, 199] width 346 height 22
click at [163, 185] on input "d. Re-estimate the remaining work and update the Sprint Burndown chart accordin…" at bounding box center [163, 181] width 0 height 7
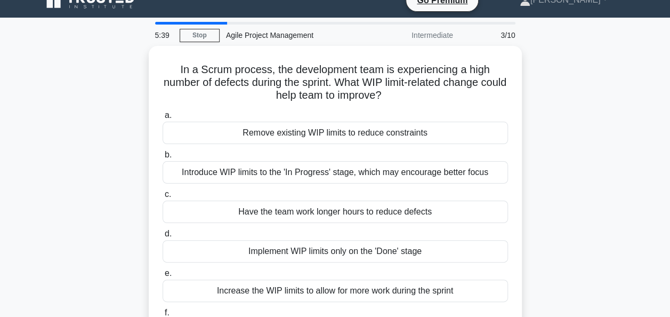
scroll to position [0, 0]
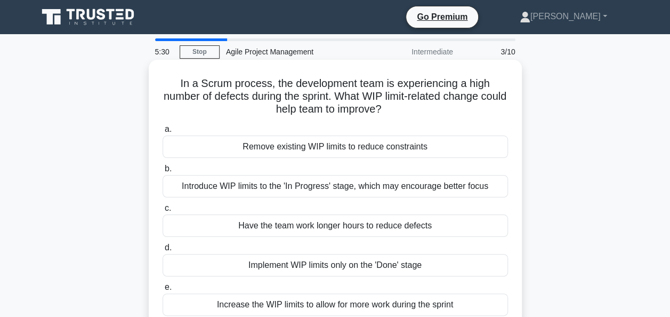
click at [400, 148] on div "Remove existing WIP limits to reduce constraints" at bounding box center [336, 146] width 346 height 22
click at [163, 133] on input "a. Remove existing WIP limits to reduce constraints" at bounding box center [163, 129] width 0 height 7
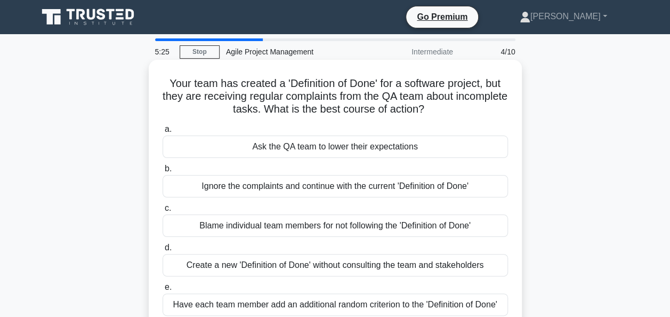
scroll to position [53, 0]
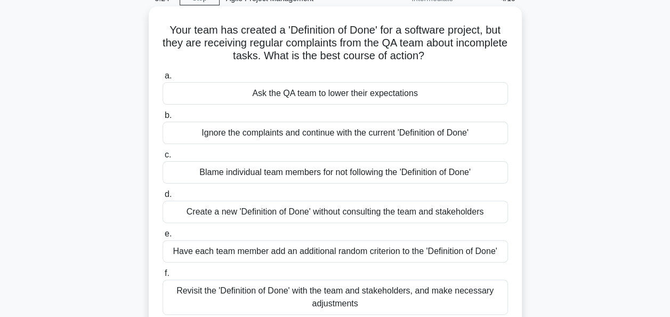
click at [380, 210] on div "Create a new 'Definition of Done' without consulting the team and stakeholders" at bounding box center [336, 211] width 346 height 22
click at [163, 198] on input "d. Create a new 'Definition of Done' without consulting the team and stakeholde…" at bounding box center [163, 194] width 0 height 7
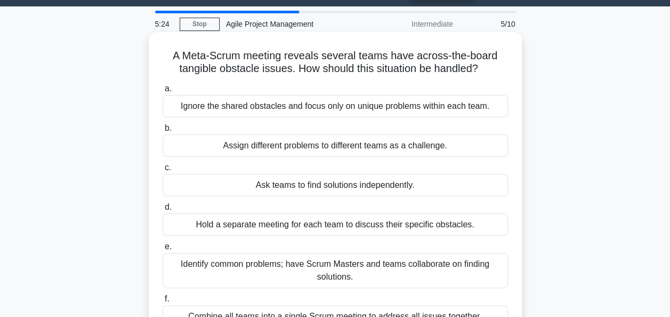
scroll to position [0, 0]
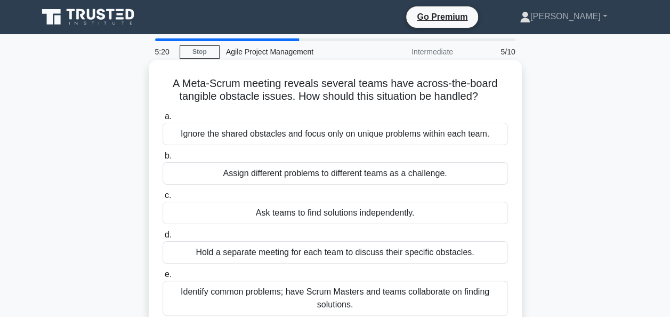
click at [360, 181] on div "Assign different problems to different teams as a challenge." at bounding box center [336, 173] width 346 height 22
click at [163, 159] on input "b. Assign different problems to different teams as a challenge." at bounding box center [163, 155] width 0 height 7
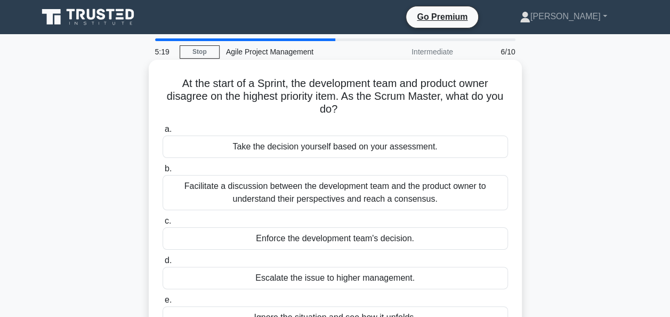
click at [366, 148] on div "Take the decision yourself based on your assessment." at bounding box center [336, 146] width 346 height 22
click at [163, 133] on input "a. Take the decision yourself based on your assessment." at bounding box center [163, 129] width 0 height 7
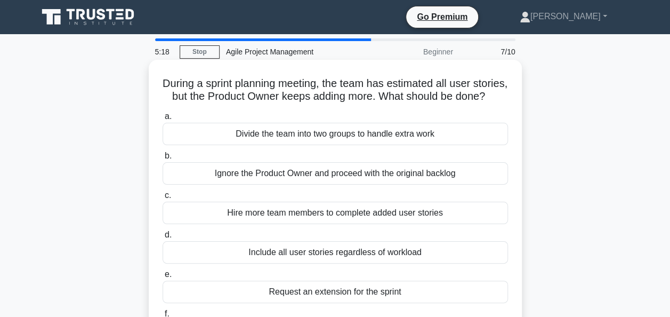
click at [355, 200] on div "a. Divide the team into two groups to handle extra work b. Ignore the Product O…" at bounding box center [335, 233] width 358 height 250
click at [354, 184] on div "Ignore the Product Owner and proceed with the original backlog" at bounding box center [336, 173] width 346 height 22
click at [163, 159] on input "b. Ignore the Product Owner and proceed with the original backlog" at bounding box center [163, 155] width 0 height 7
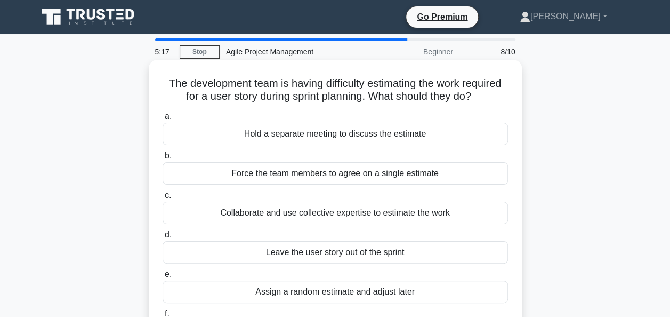
click at [347, 131] on div "Hold a separate meeting to discuss the estimate" at bounding box center [336, 134] width 346 height 22
click at [163, 120] on input "a. Hold a separate meeting to discuss the estimate" at bounding box center [163, 116] width 0 height 7
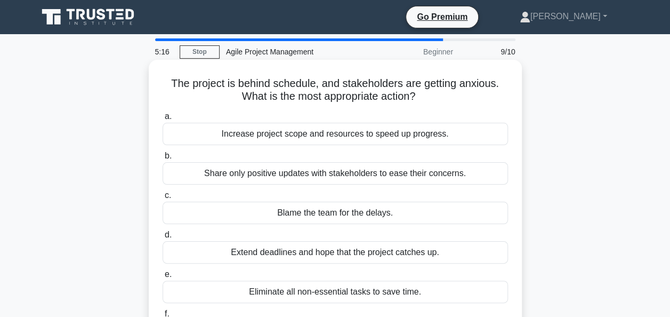
click at [340, 184] on div "Share only positive updates with stakeholders to ease their concerns." at bounding box center [336, 173] width 346 height 22
click at [163, 159] on input "b. Share only positive updates with stakeholders to ease their concerns." at bounding box center [163, 155] width 0 height 7
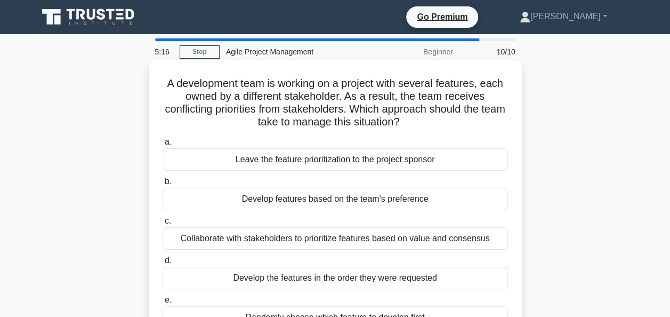
click at [353, 142] on label "a. Leave the feature prioritization to the project sponsor" at bounding box center [336, 152] width 346 height 35
click at [163, 142] on input "a. Leave the feature prioritization to the project sponsor" at bounding box center [163, 142] width 0 height 7
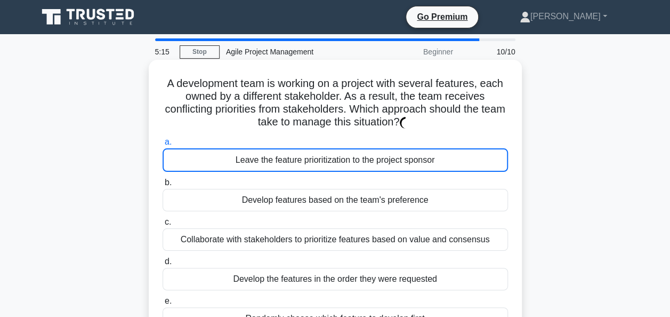
click at [350, 161] on div "Leave the feature prioritization to the project sponsor" at bounding box center [336, 159] width 346 height 23
click at [350, 163] on div "Leave the feature prioritization to the project sponsor" at bounding box center [336, 159] width 346 height 23
click at [163, 146] on input "a. Leave the feature prioritization to the project sponsor" at bounding box center [163, 142] width 0 height 7
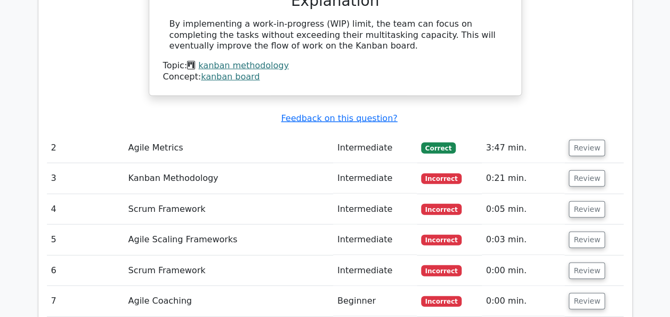
scroll to position [1226, 0]
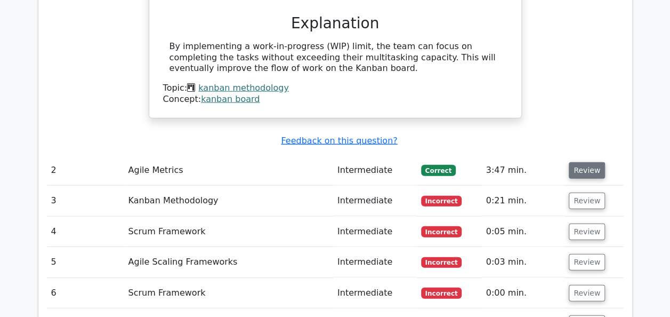
click at [591, 162] on button "Review" at bounding box center [587, 170] width 36 height 17
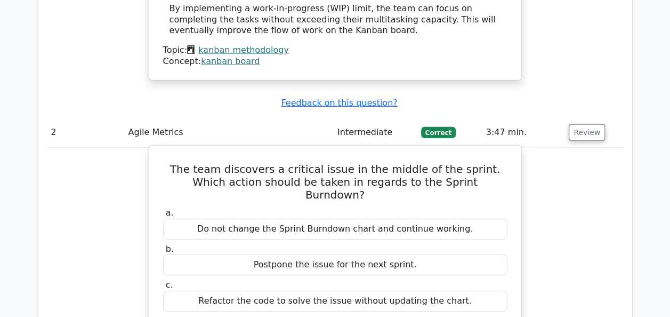
scroll to position [1333, 0]
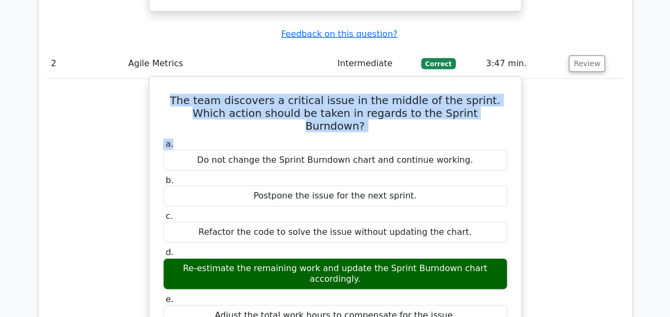
drag, startPoint x: 169, startPoint y: 54, endPoint x: 476, endPoint y: 79, distance: 307.7
click at [476, 81] on div "The team discovers a critical issue in the middle of the sprint. Which action s…" at bounding box center [336, 272] width 364 height 383
copy div "The team discovers a critical issue in the middle of the sprint. Which action s…"
click at [483, 94] on h5 "The team discovers a critical issue in the middle of the sprint. Which action s…" at bounding box center [335, 113] width 347 height 38
drag, startPoint x: 477, startPoint y: 73, endPoint x: 170, endPoint y: 59, distance: 307.4
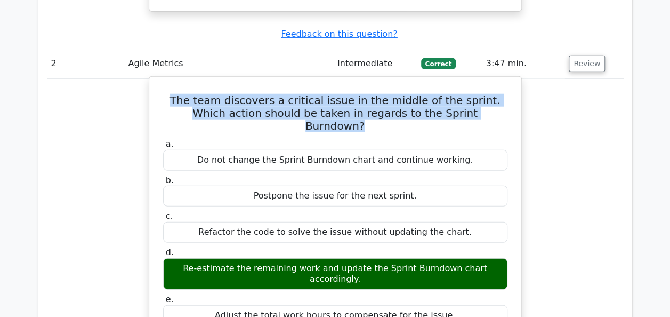
click at [170, 94] on h5 "The team discovers a critical issue in the middle of the sprint. Which action s…" at bounding box center [335, 113] width 347 height 38
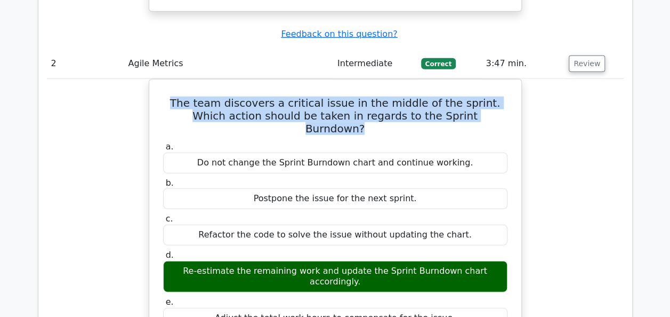
copy h5 "The team discovers a critical issue in the middle of the sprint. Which action s…"
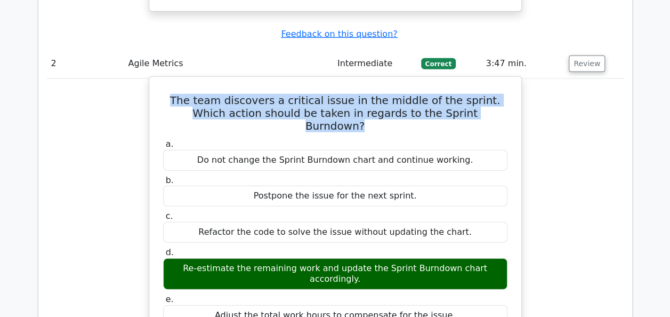
drag, startPoint x: 449, startPoint y: 286, endPoint x: 164, endPoint y: 89, distance: 347.3
click at [164, 136] on div "a. Do not change the Sprint Burndown chart and continue working. b. Postpone th…" at bounding box center [335, 249] width 357 height 227
